Goal: Find specific page/section: Find specific page/section

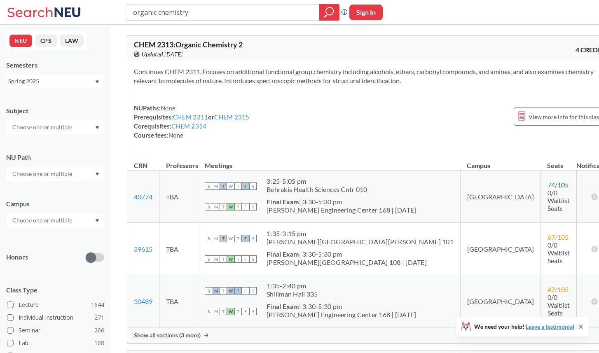
drag, startPoint x: 240, startPoint y: 16, endPoint x: 101, endPoint y: 16, distance: 139.3
click at [101, 16] on div "organic chemistry Phrase search guarantees the exact search appears in the resu…" at bounding box center [299, 12] width 599 height 25
type input "jazz"
click at [28, 91] on div "NEU CPS LAW Semesters Spring 2025 Subject NU Path Campus Honors Class Type Lect…" at bounding box center [55, 189] width 110 height 328
click at [30, 87] on div "Spring 2025" at bounding box center [55, 81] width 98 height 13
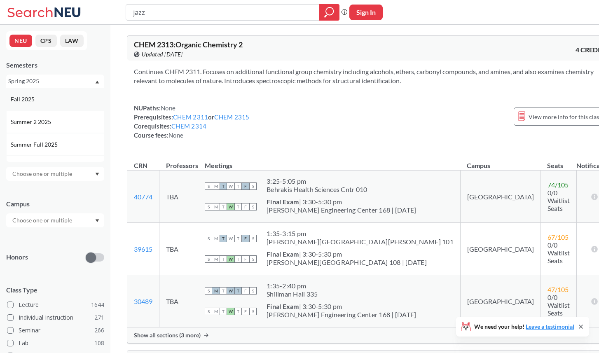
click at [32, 98] on span "Fall 2025" at bounding box center [24, 99] width 26 height 9
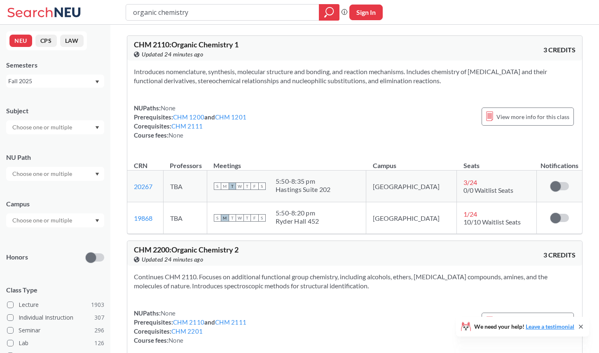
drag, startPoint x: 257, startPoint y: 17, endPoint x: 0, endPoint y: 14, distance: 256.3
click at [0, 14] on div "organic chemistry Phrase search guarantees the exact search appears in the resu…" at bounding box center [299, 12] width 599 height 25
type input "jazz"
